Goal: Find contact information: Find contact information

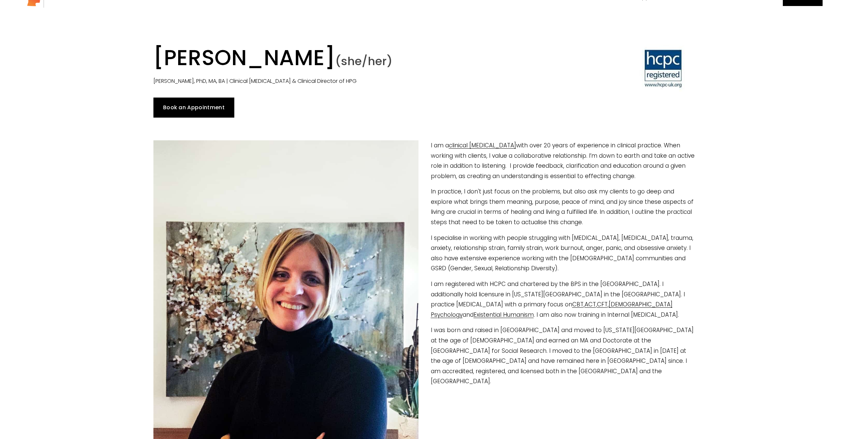
scroll to position [33, 0]
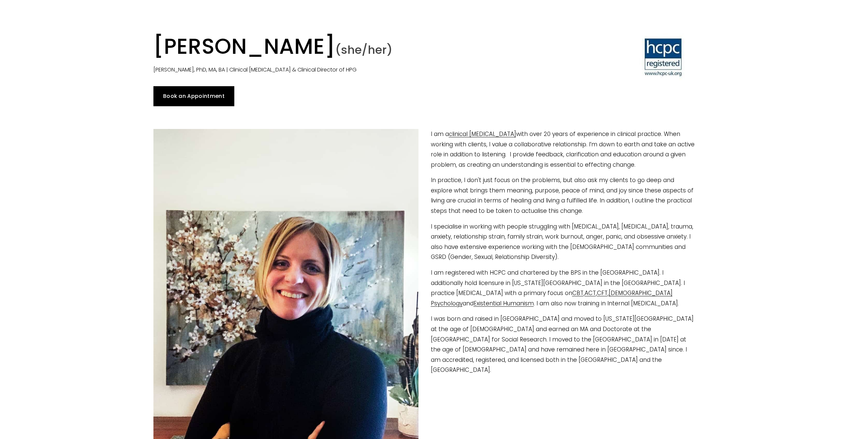
click at [191, 92] on link "Book an Appointment" at bounding box center [194, 96] width 81 height 20
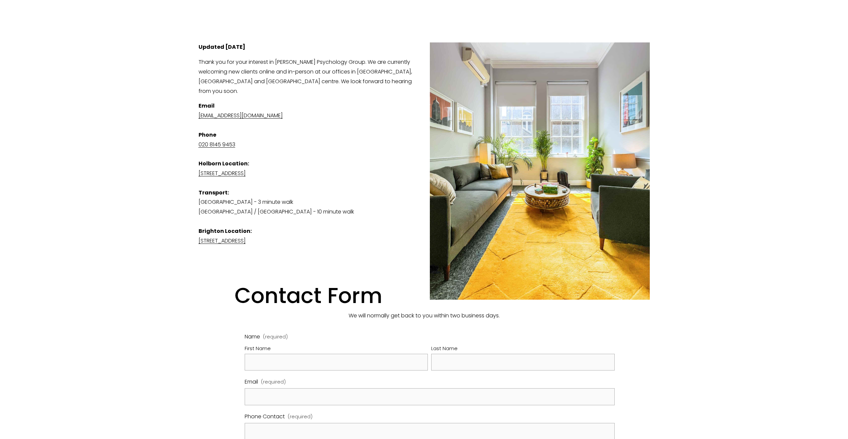
scroll to position [201, 0]
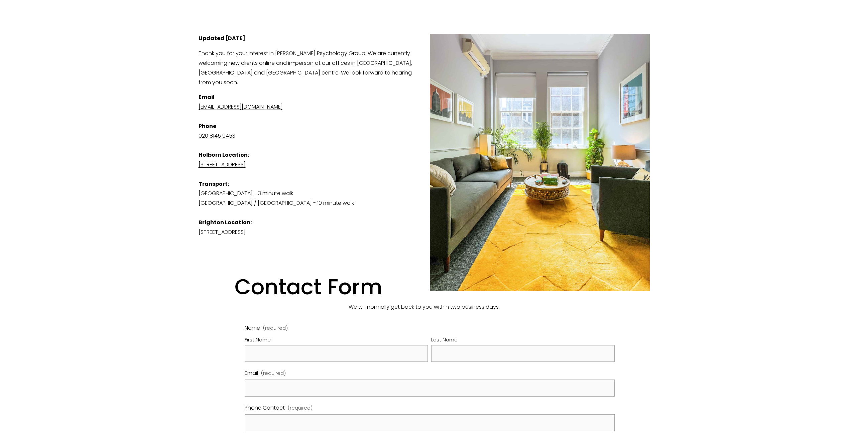
drag, startPoint x: 301, startPoint y: 158, endPoint x: 275, endPoint y: 160, distance: 25.8
click at [275, 160] on p "Email admin@harrisonpsychologygroup.com Phone 020 8145 9453 Holborn Location: S…" at bounding box center [425, 165] width 452 height 144
copy link "WC1A 2DA"
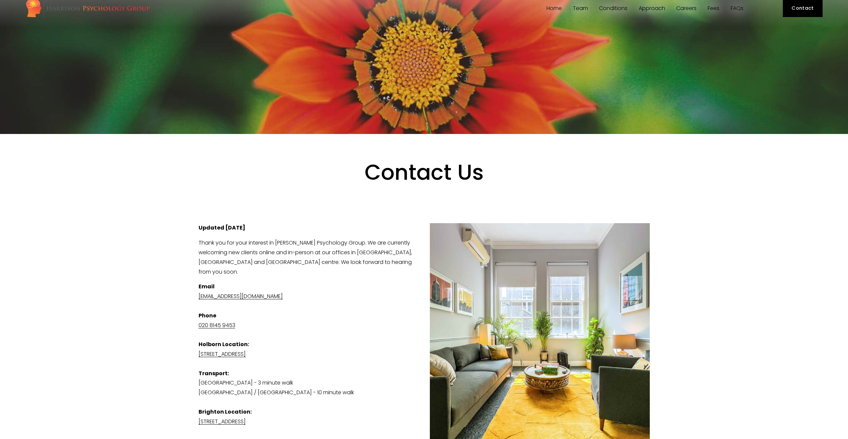
scroll to position [0, 0]
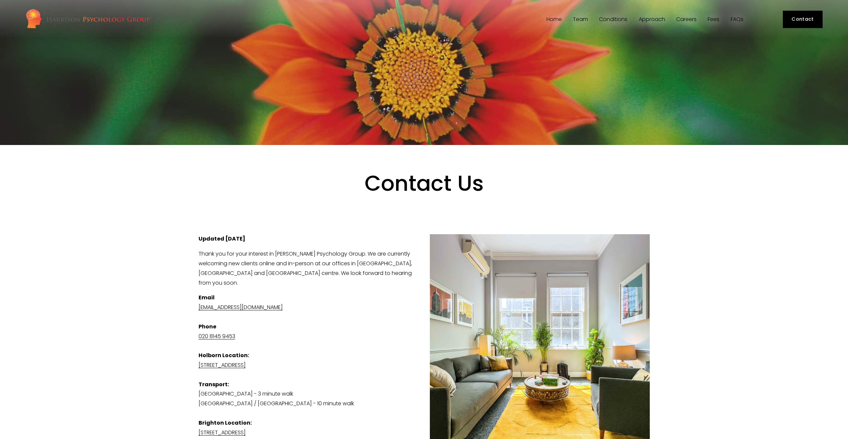
click at [549, 17] on link "Home" at bounding box center [554, 19] width 15 height 6
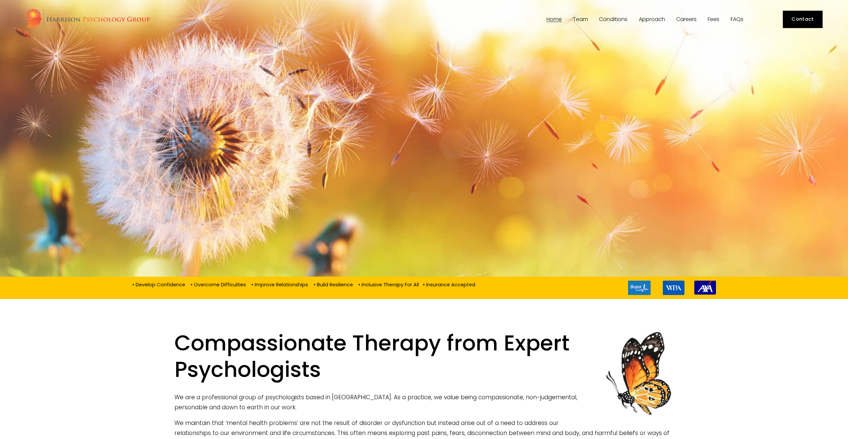
click at [582, 17] on span "Team" at bounding box center [580, 19] width 15 height 5
click at [650, 20] on span "Approach" at bounding box center [652, 19] width 26 height 5
click at [649, 19] on span "Approach" at bounding box center [652, 19] width 26 height 5
click at [802, 21] on link "Contact" at bounding box center [803, 20] width 40 height 18
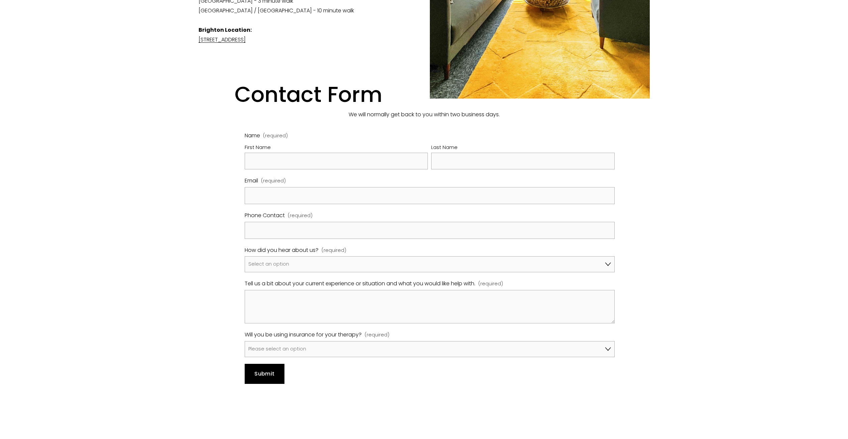
scroll to position [401, 0]
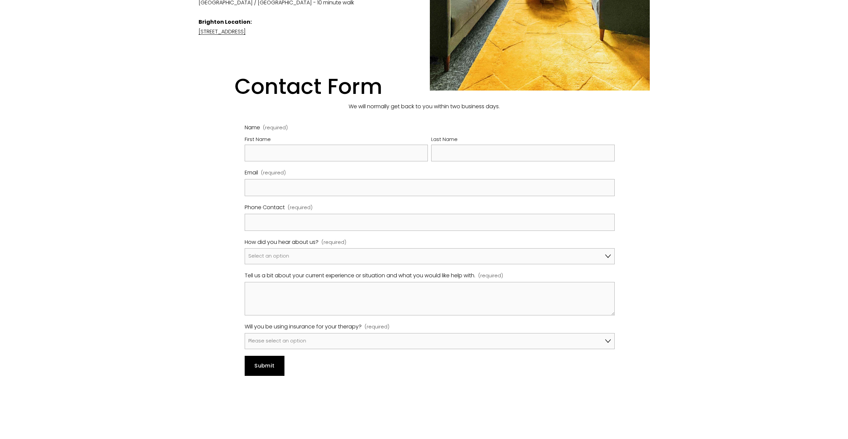
click at [40, 155] on div at bounding box center [424, 91] width 848 height 694
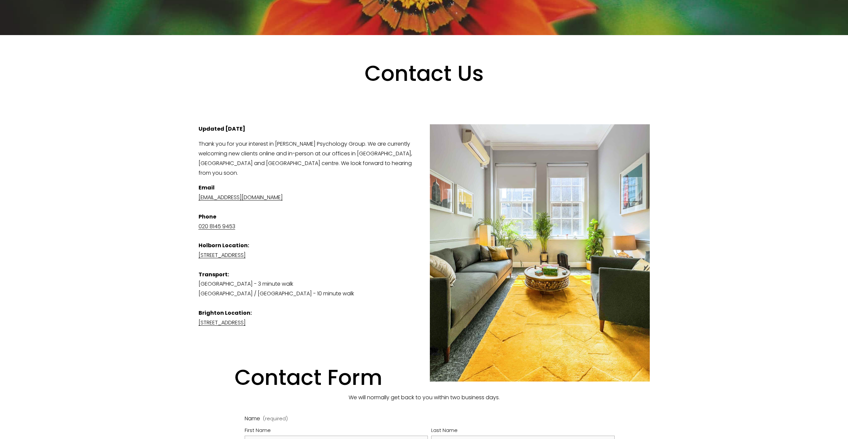
scroll to position [0, 0]
